Goal: Task Accomplishment & Management: Manage account settings

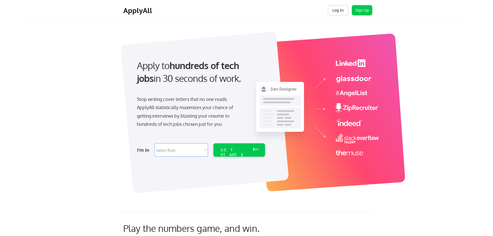
click at [344, 10] on button "Log In" at bounding box center [338, 10] width 21 height 10
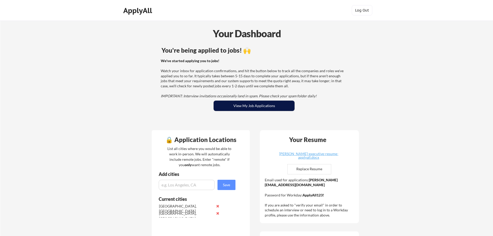
click at [250, 104] on button "View My Job Applications" at bounding box center [254, 106] width 81 height 10
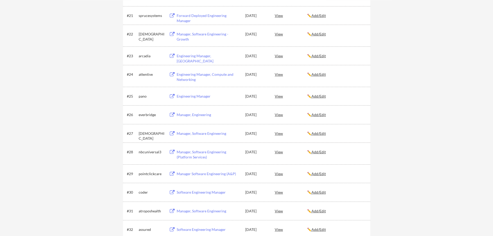
scroll to position [471, 0]
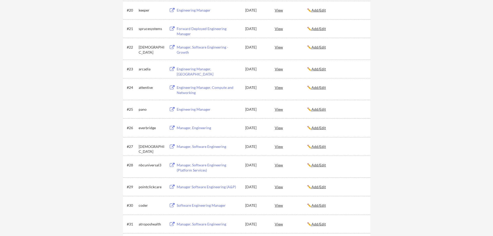
click at [192, 128] on div "Manager, Engineering" at bounding box center [209, 127] width 64 height 5
